Goal: Task Accomplishment & Management: Use online tool/utility

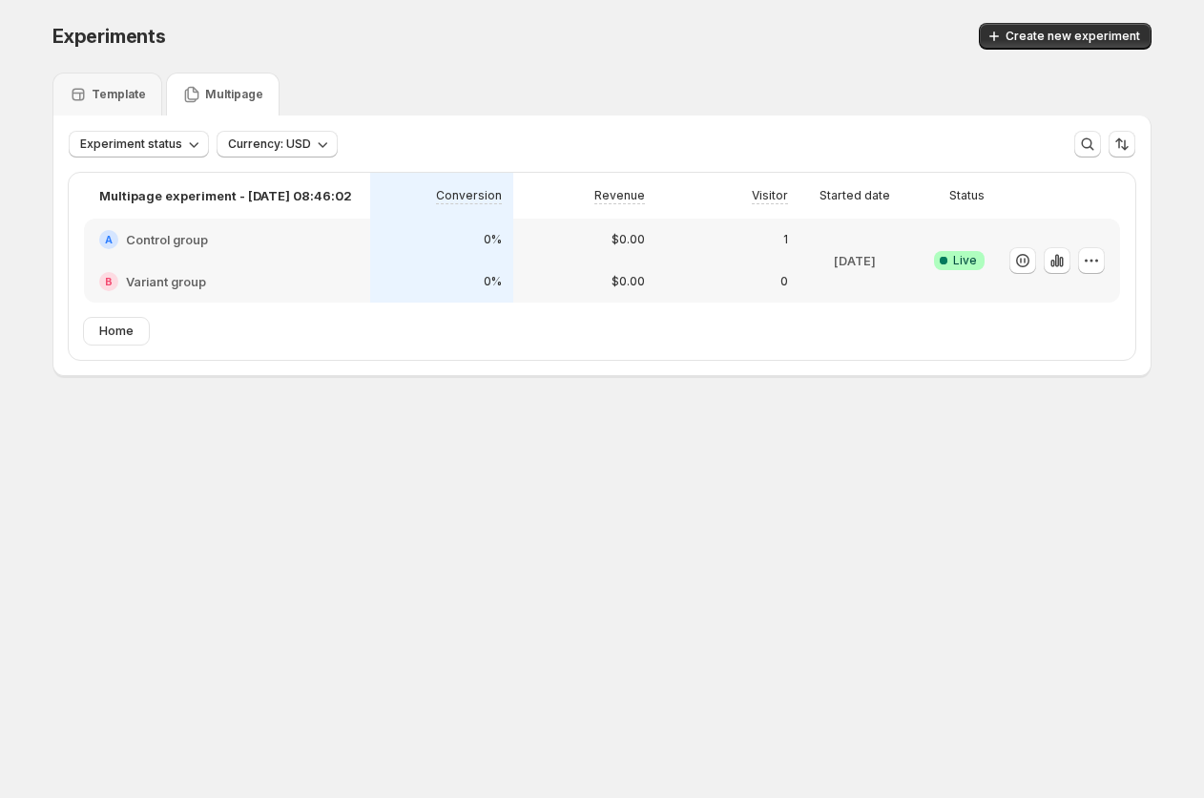
click at [216, 97] on p "Multipage" at bounding box center [234, 94] width 58 height 15
click at [93, 107] on div "Template" at bounding box center [107, 94] width 110 height 43
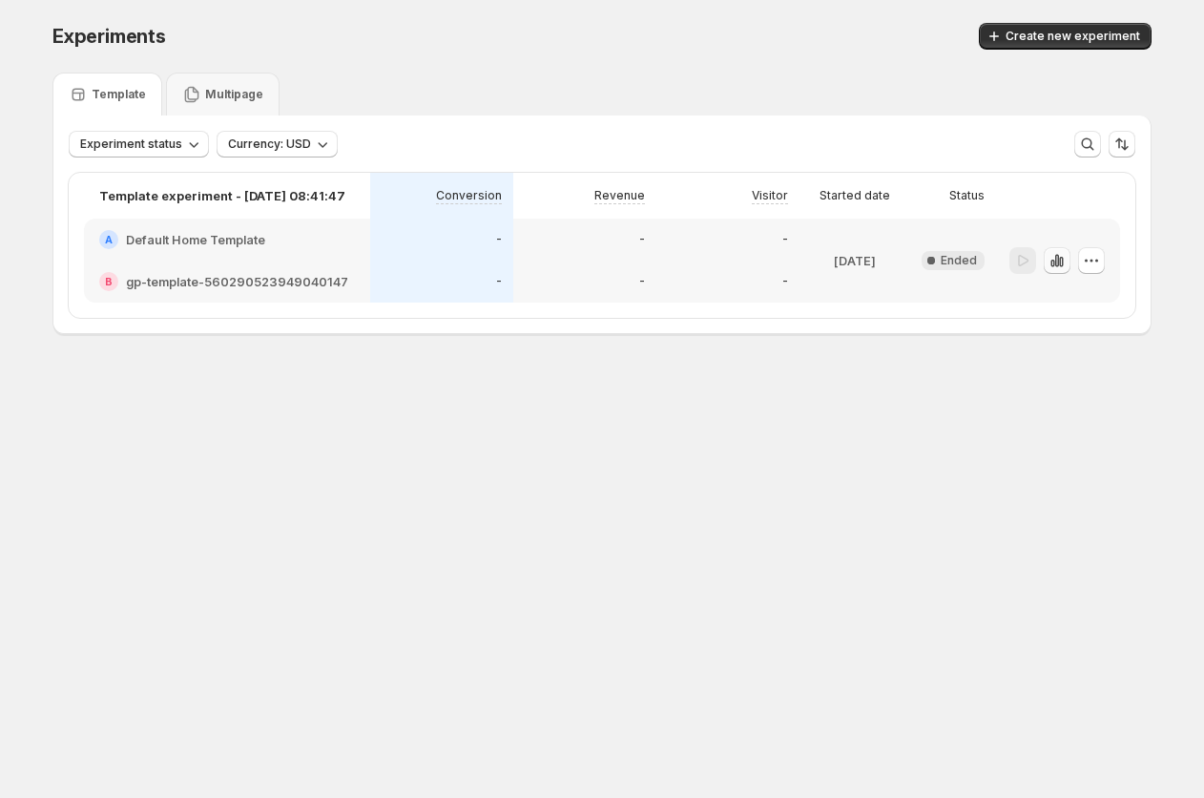
click at [1056, 262] on icon "button" at bounding box center [1057, 260] width 4 height 12
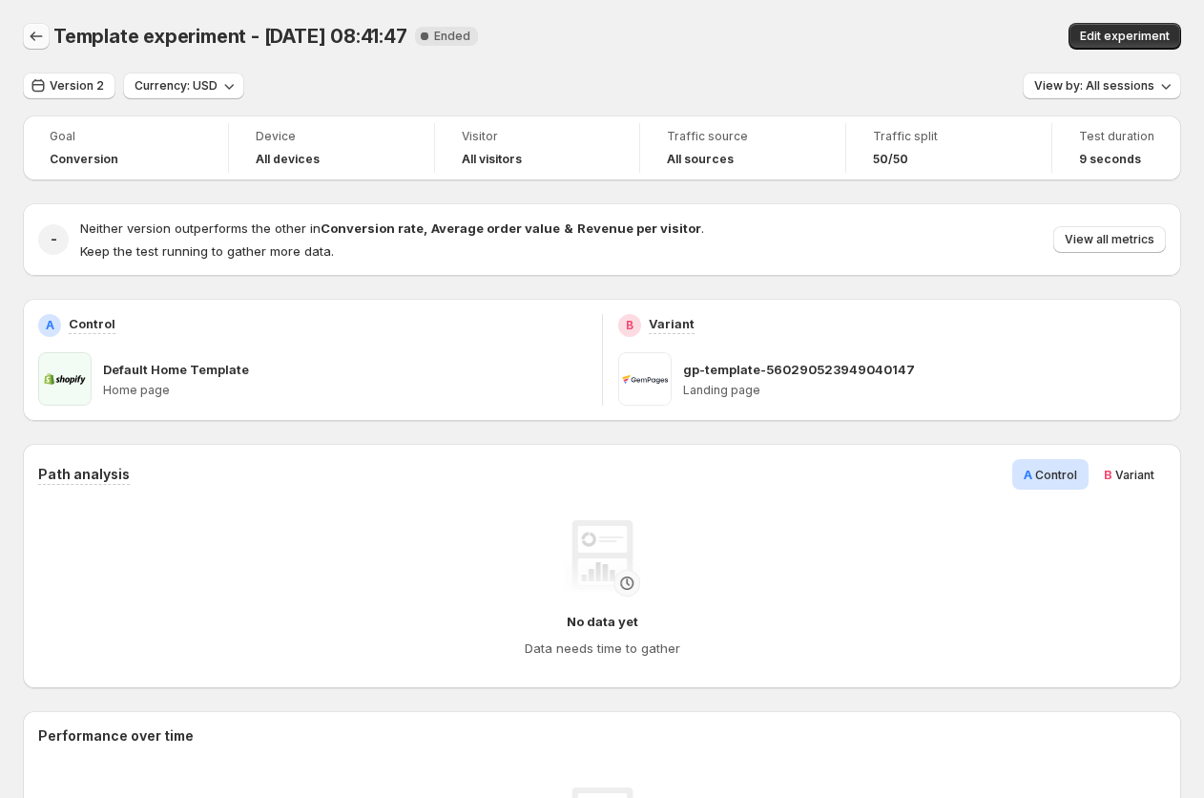
click at [33, 30] on icon "Back" at bounding box center [36, 36] width 19 height 19
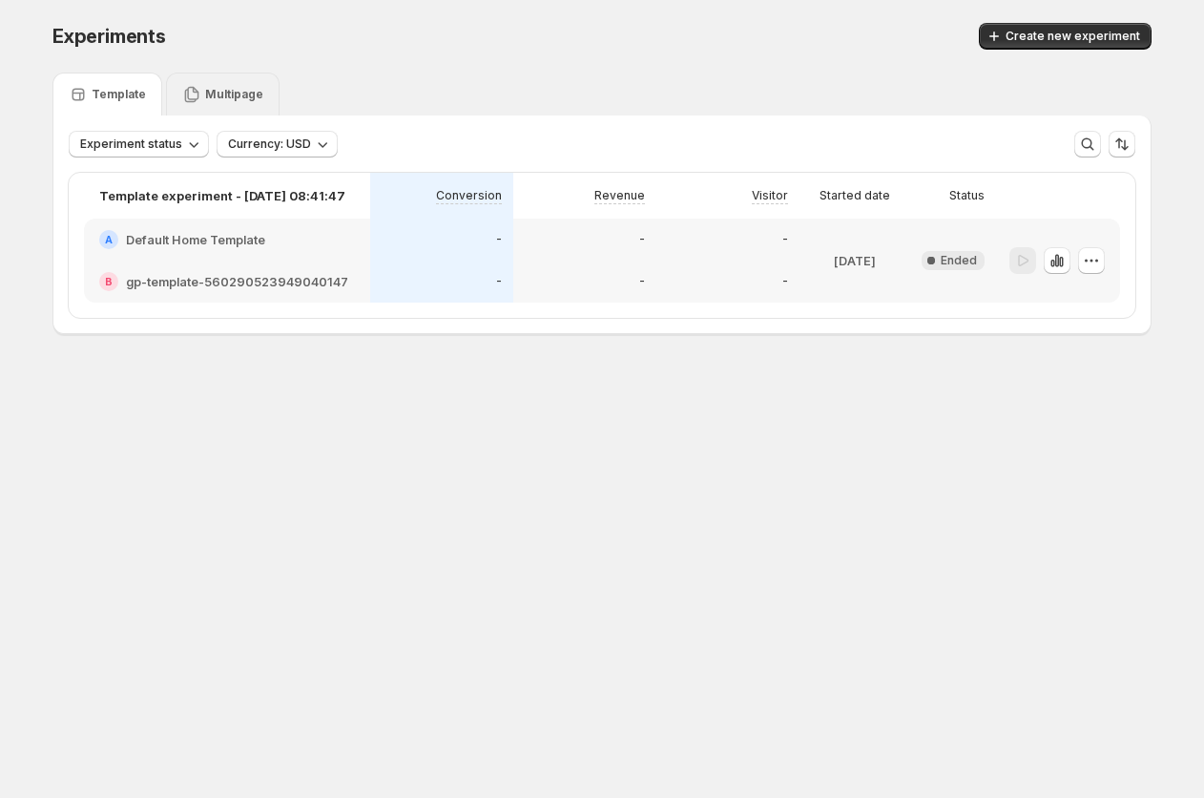
click at [231, 92] on p "Multipage" at bounding box center [234, 94] width 58 height 15
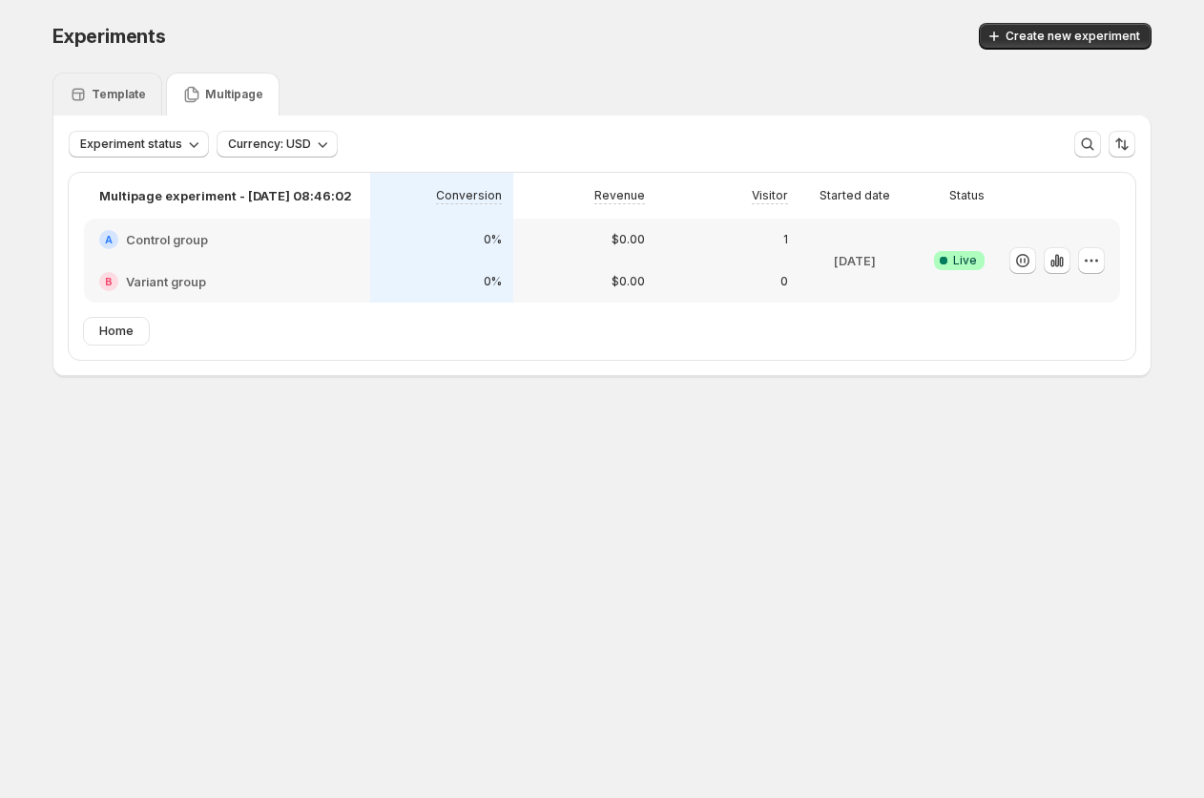
click at [90, 96] on div "Template" at bounding box center [107, 94] width 77 height 19
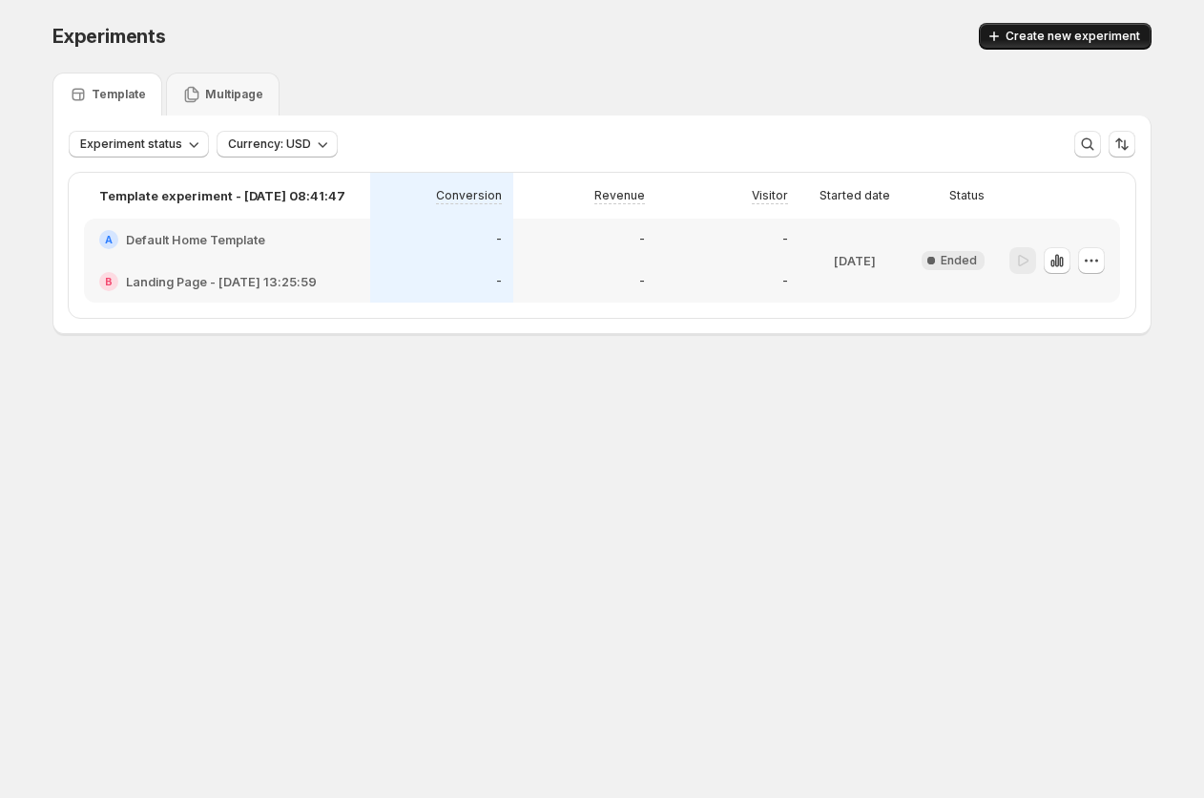
click at [1049, 42] on span "Create new experiment" at bounding box center [1073, 36] width 135 height 15
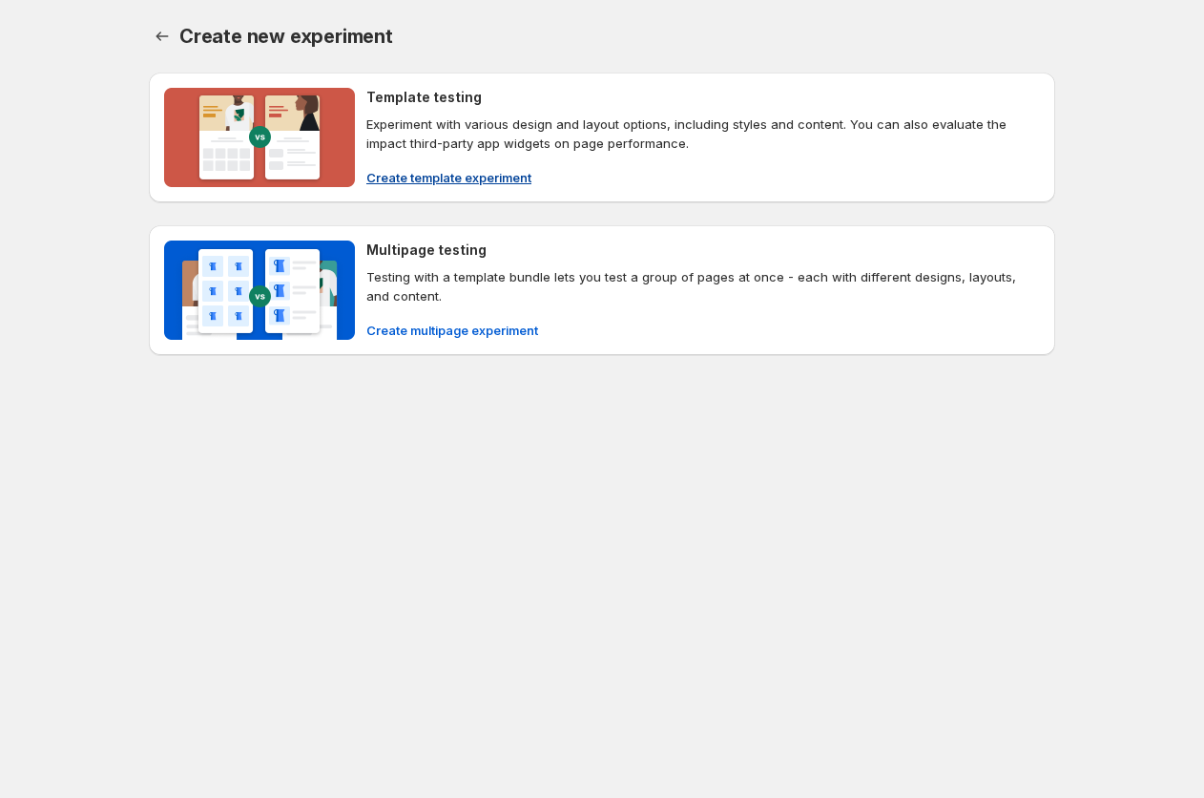
click at [480, 115] on p "Experiment with various design and layout options, including styles and content…" at bounding box center [703, 134] width 674 height 38
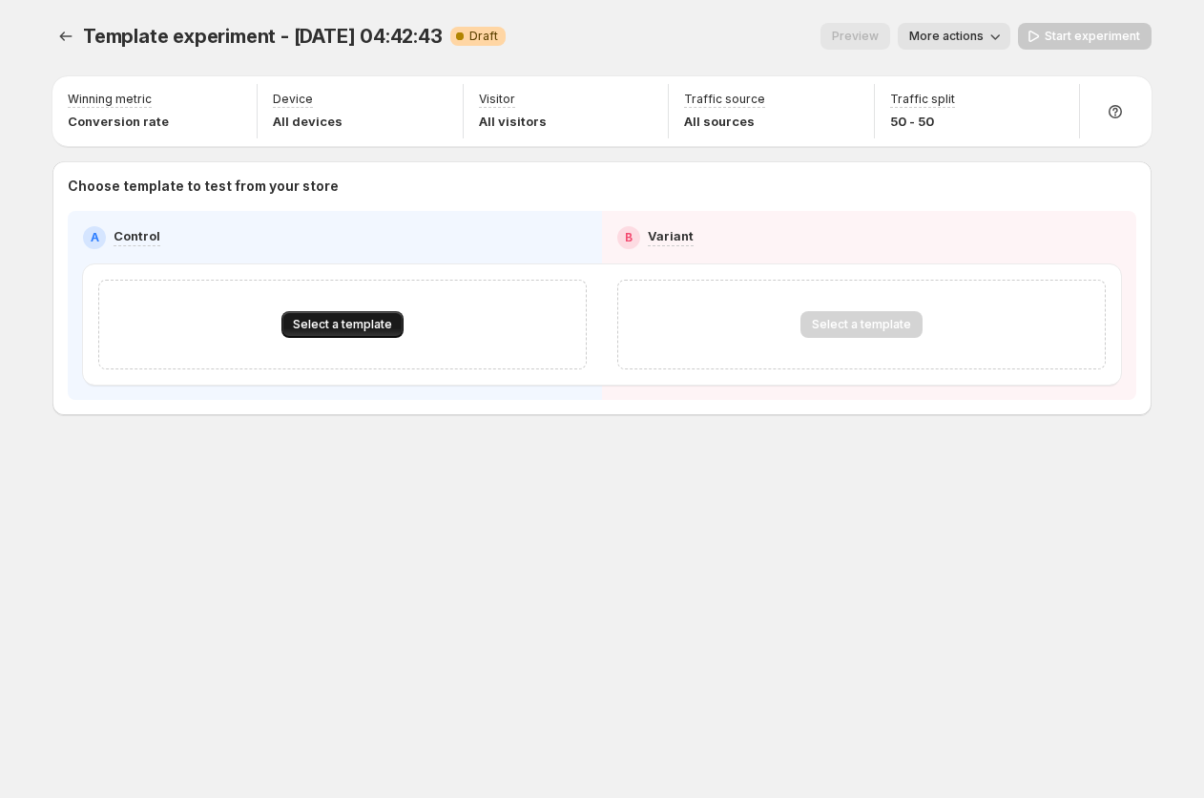
click at [351, 329] on span "Select a template" at bounding box center [342, 324] width 99 height 15
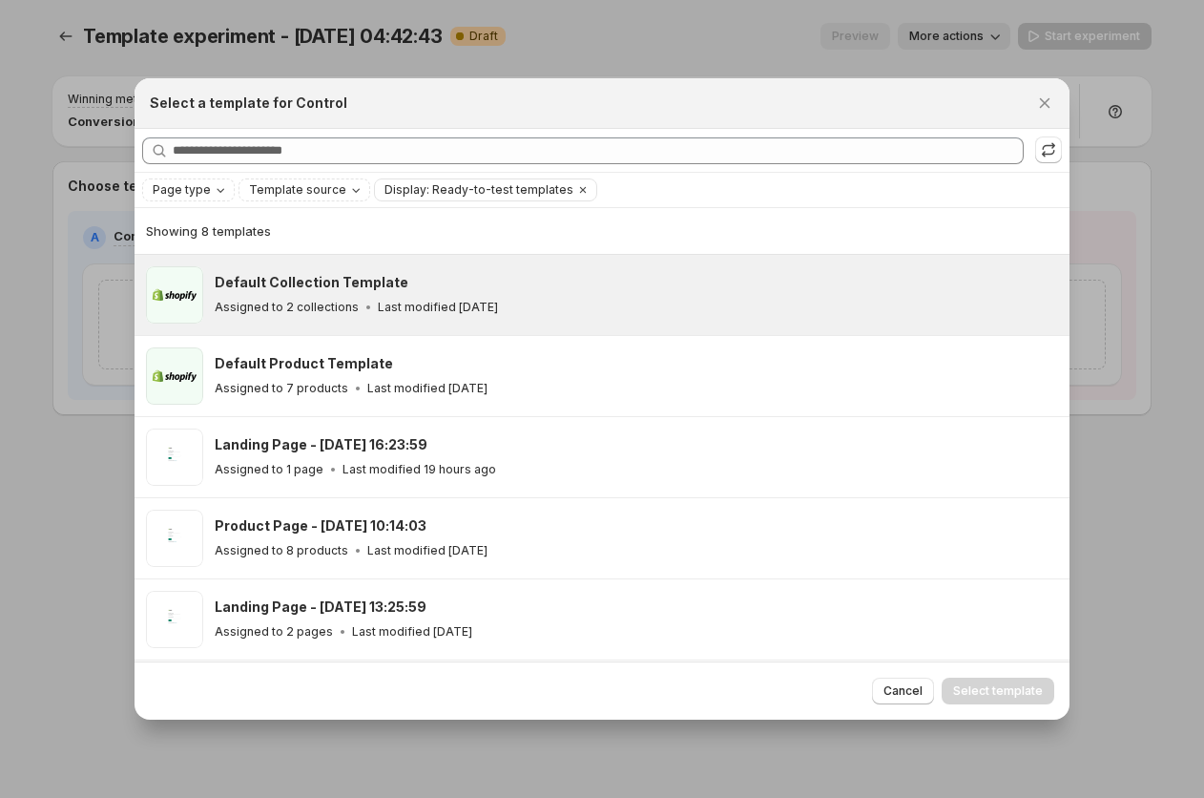
click at [274, 290] on h3 "Default Collection Template" at bounding box center [312, 282] width 194 height 19
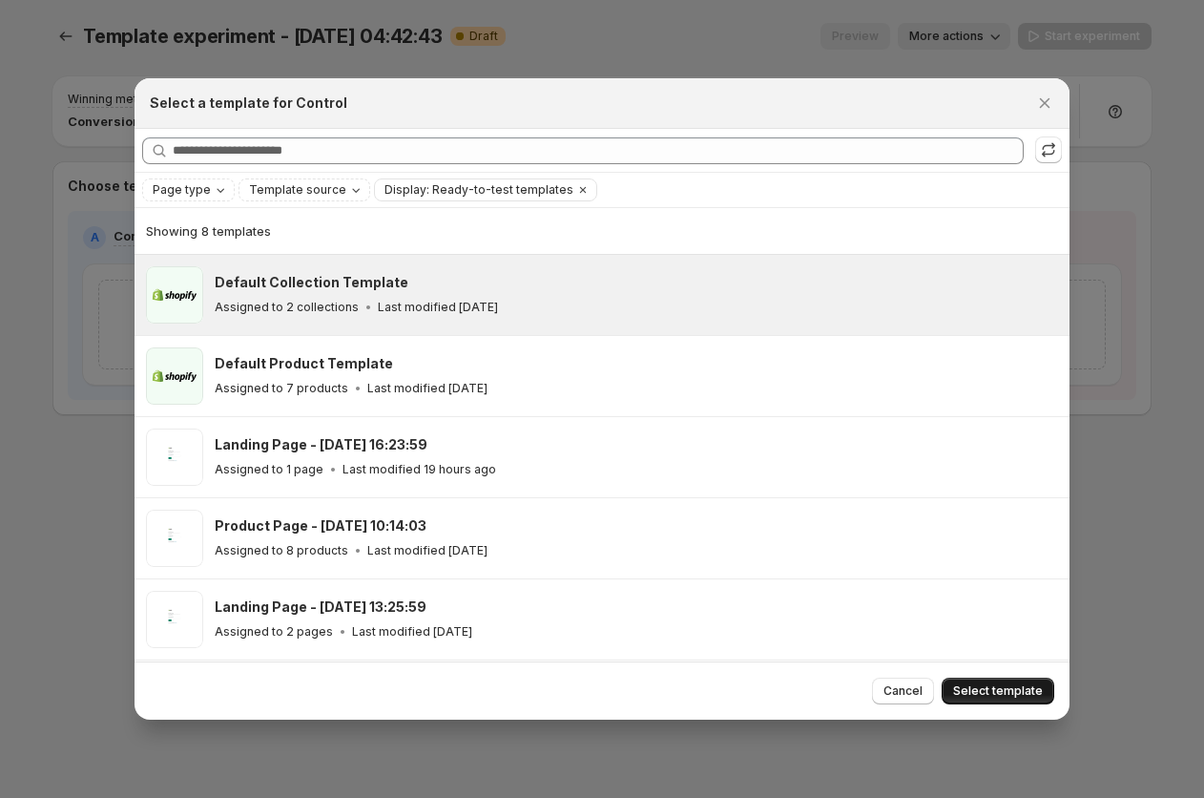
click at [1012, 695] on span "Select template" at bounding box center [998, 690] width 90 height 15
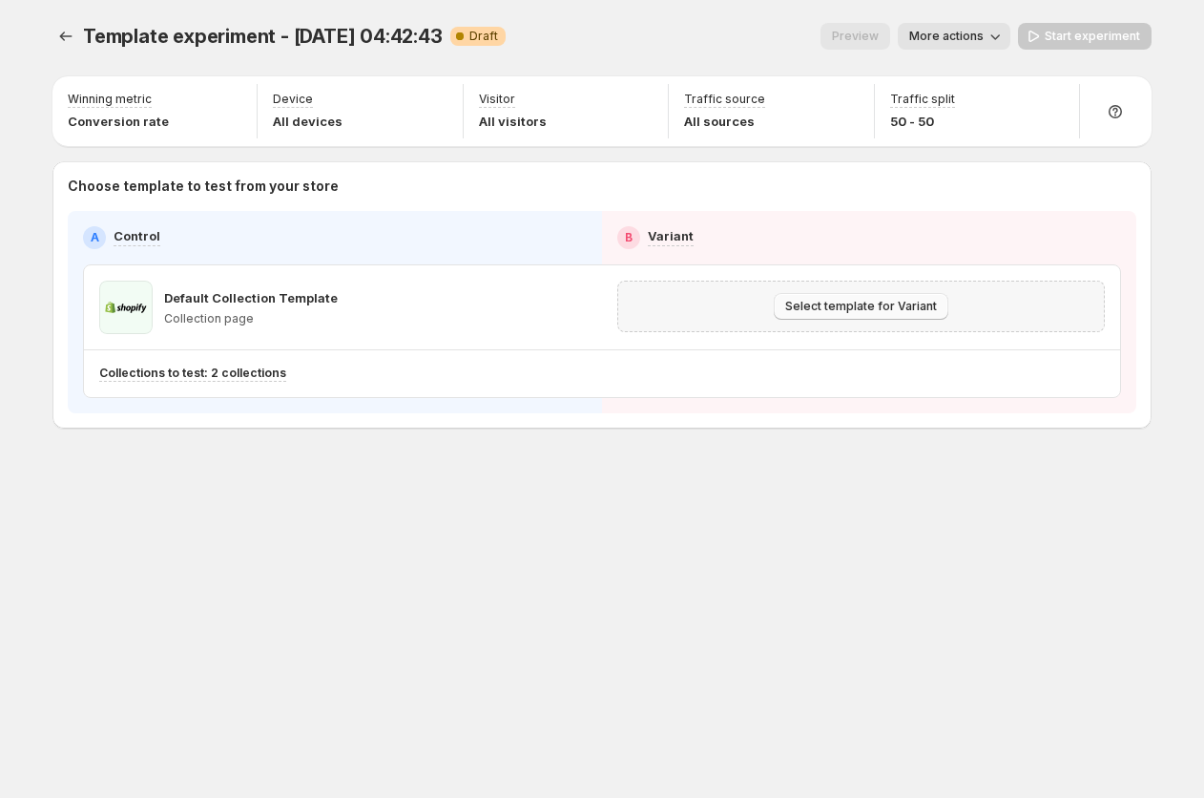
click at [905, 302] on span "Select template for Variant" at bounding box center [861, 306] width 152 height 15
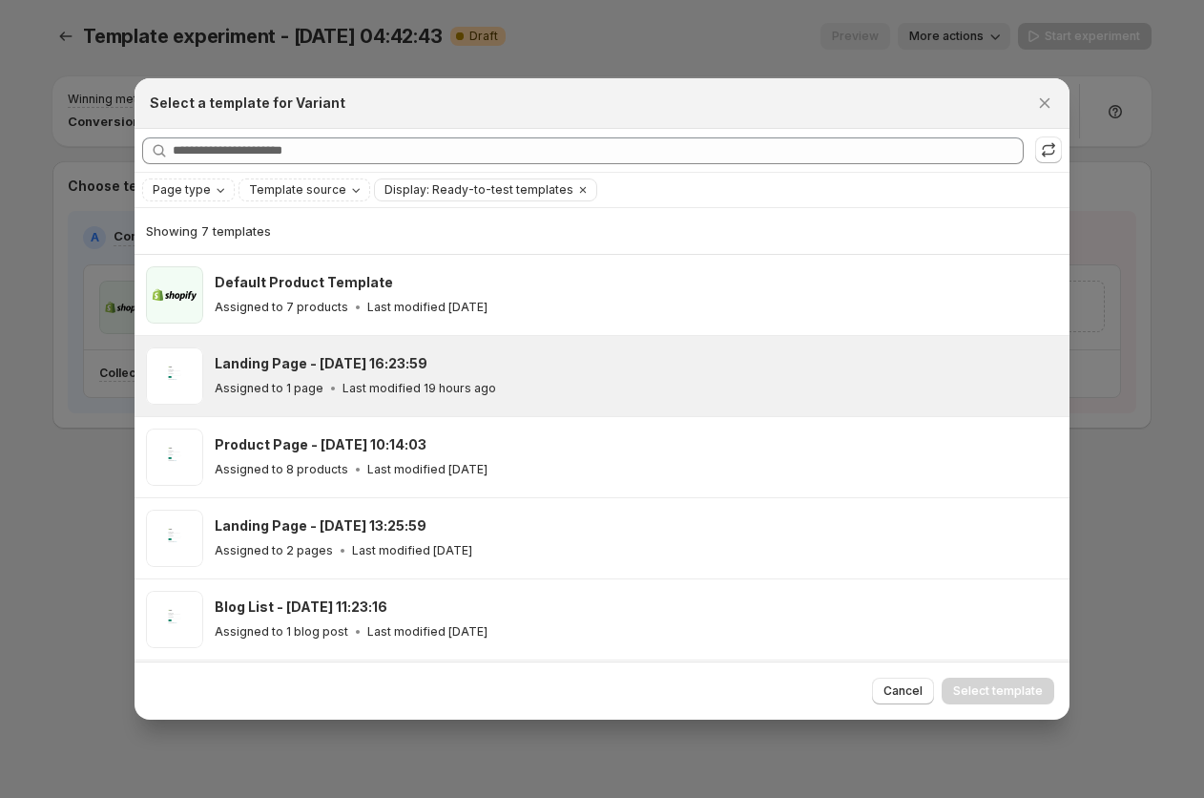
click at [557, 396] on div "Assigned to 1 page Last modified 19 hours ago" at bounding box center [634, 388] width 838 height 19
click at [998, 685] on span "Select template" at bounding box center [998, 690] width 90 height 15
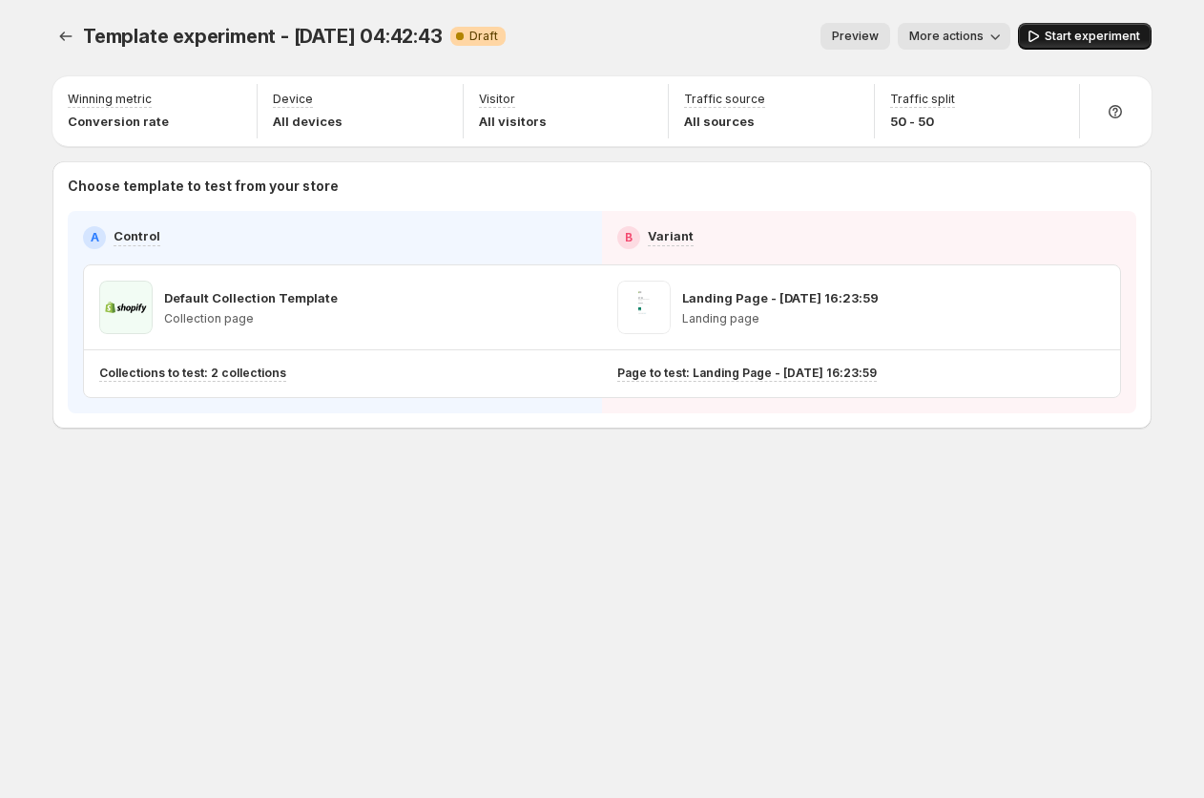
click at [1078, 32] on span "Start experiment" at bounding box center [1092, 36] width 95 height 15
click at [51, 31] on div "Template experiment - [DATE] 04:42:43. This page is ready Template experiment -…" at bounding box center [602, 266] width 1145 height 532
click at [65, 31] on icon "Experiments" at bounding box center [65, 36] width 19 height 19
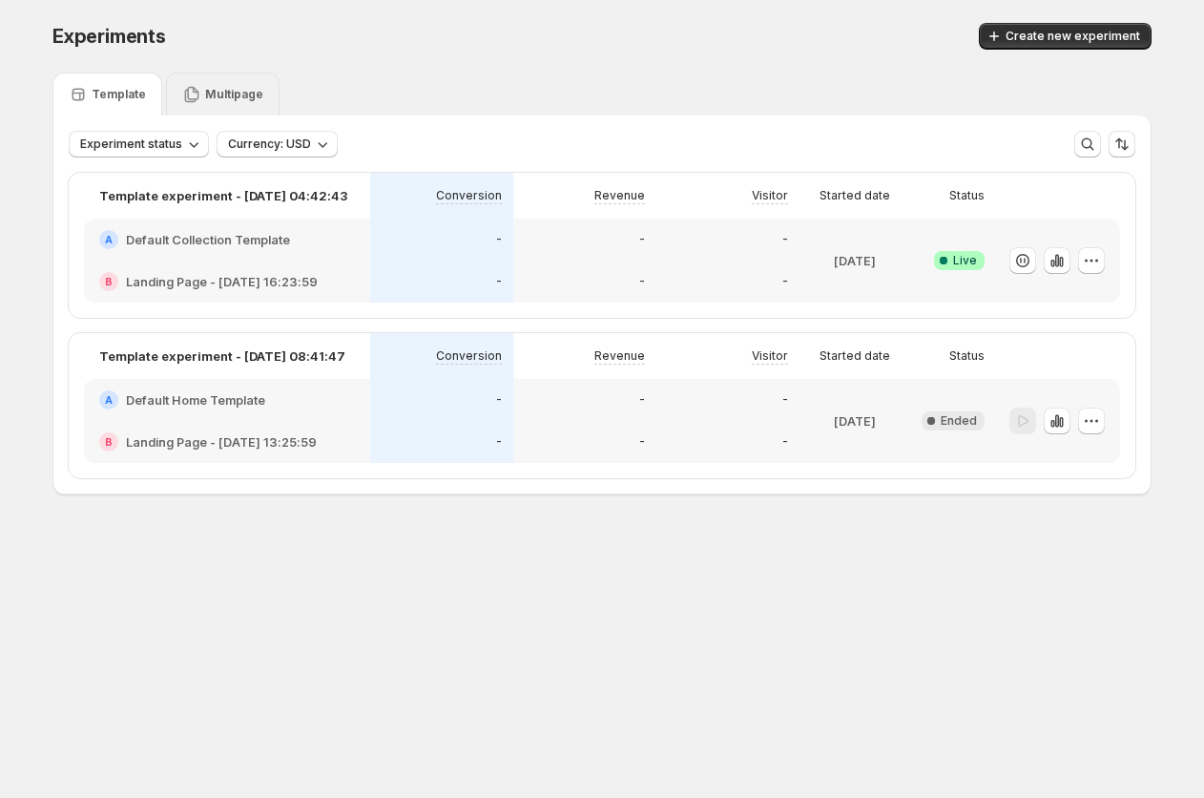
click at [226, 107] on div "Multipage" at bounding box center [223, 94] width 114 height 43
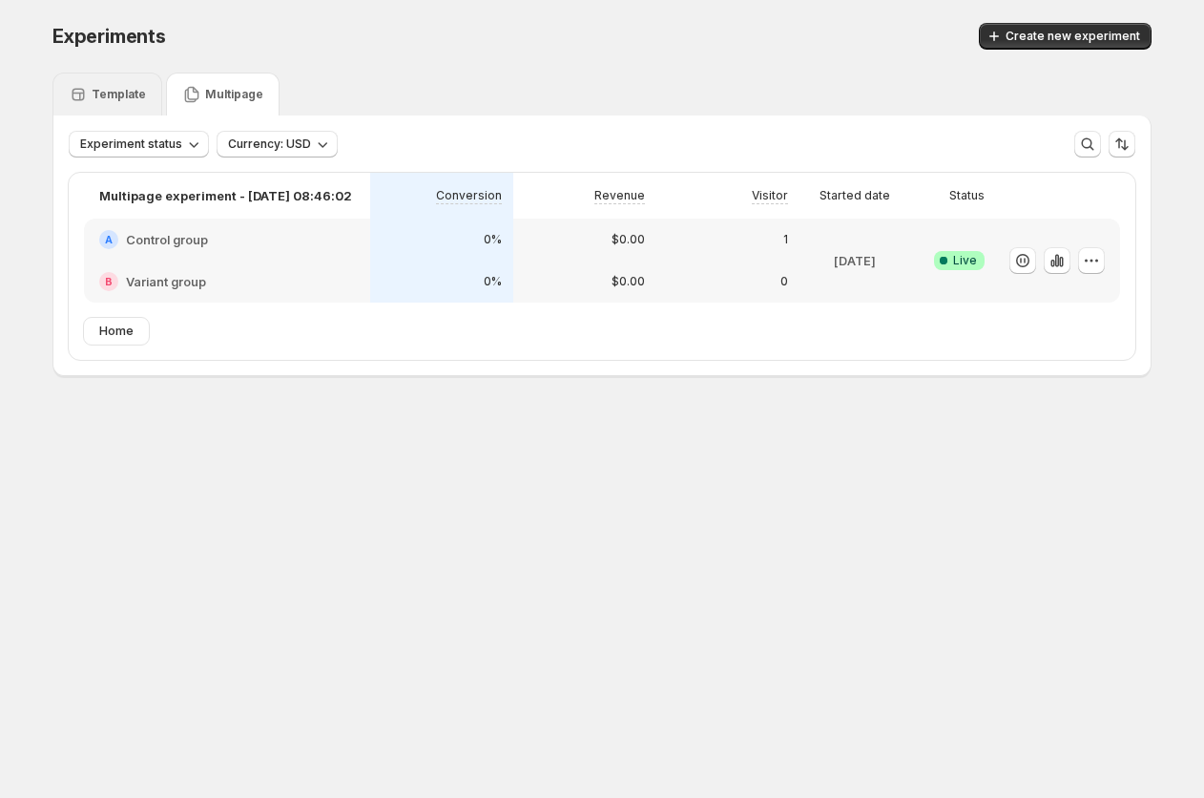
click at [131, 100] on p "Template" at bounding box center [119, 94] width 54 height 15
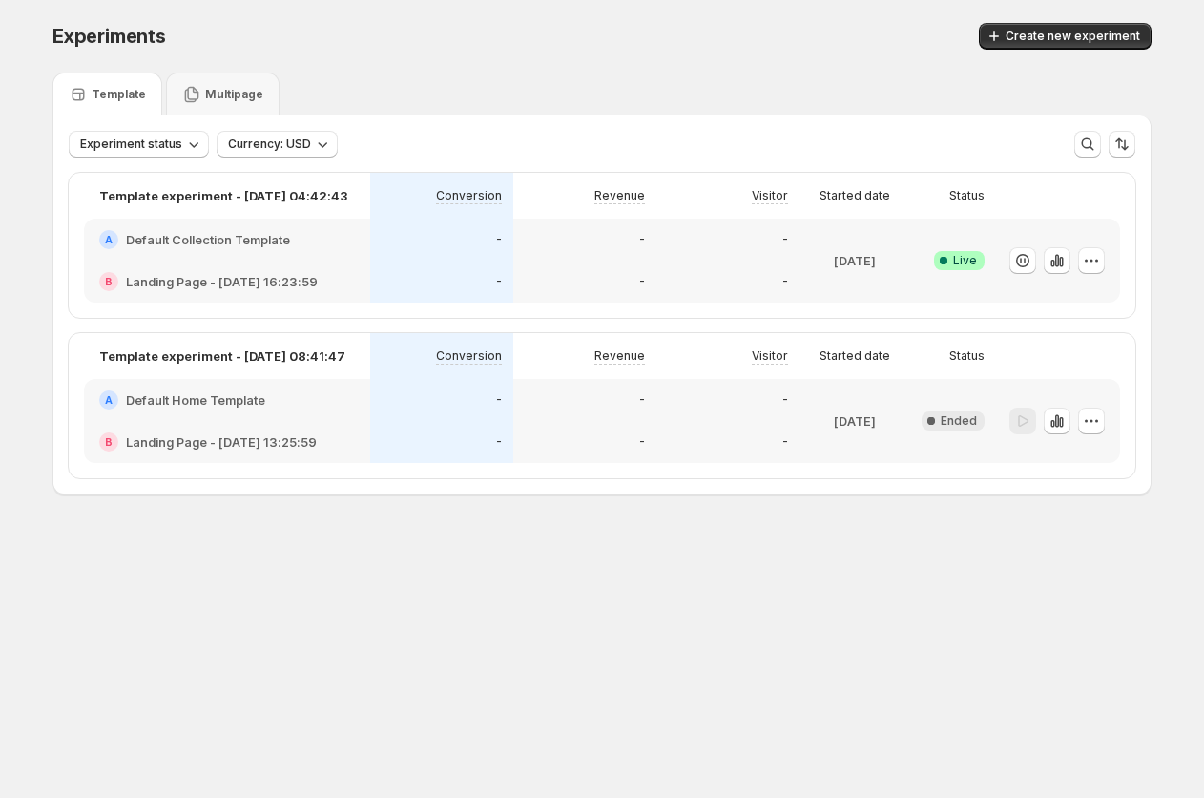
click at [321, 574] on div "Experiments. This page is ready Experiments Create new experiment Template Mult…" at bounding box center [602, 298] width 1145 height 597
